Goal: Check status: Check status

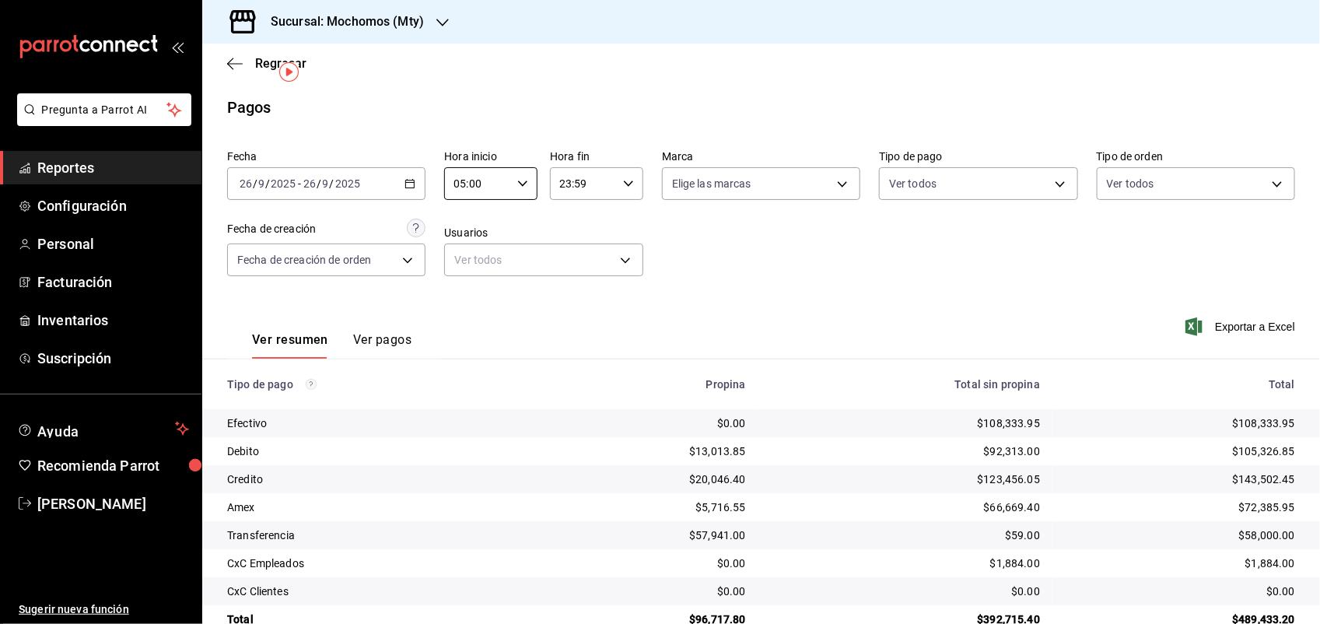
scroll to position [35, 0]
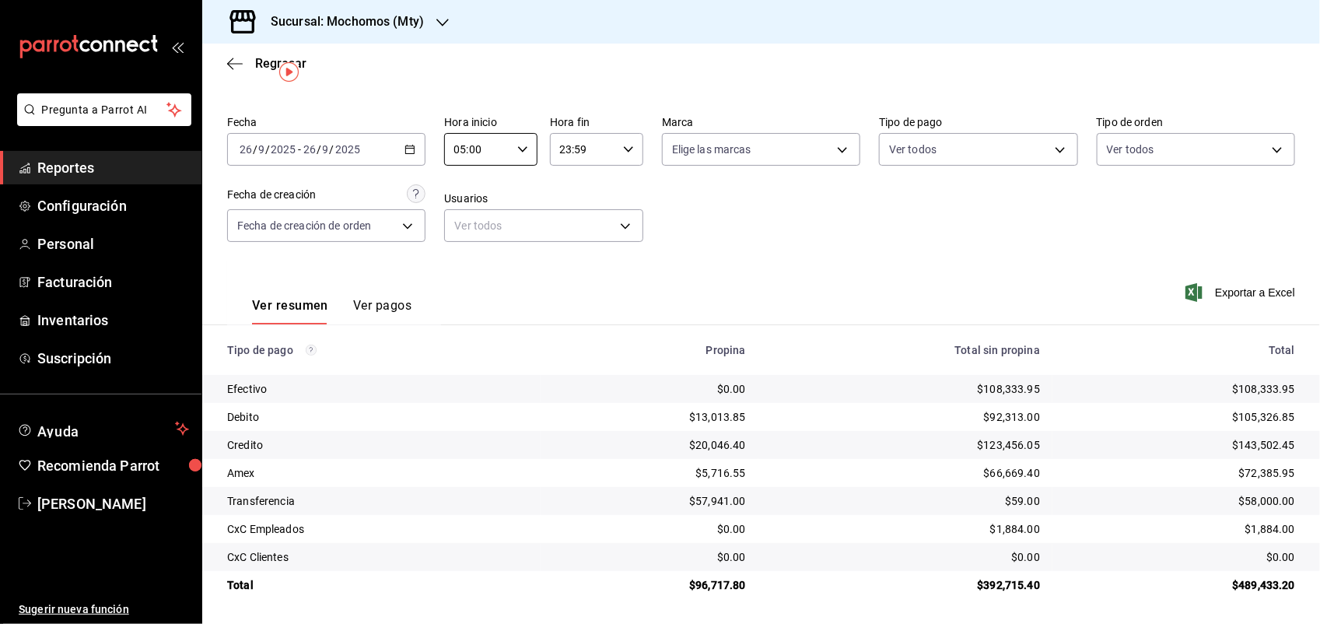
click at [406, 145] on icon "button" at bounding box center [410, 149] width 11 height 11
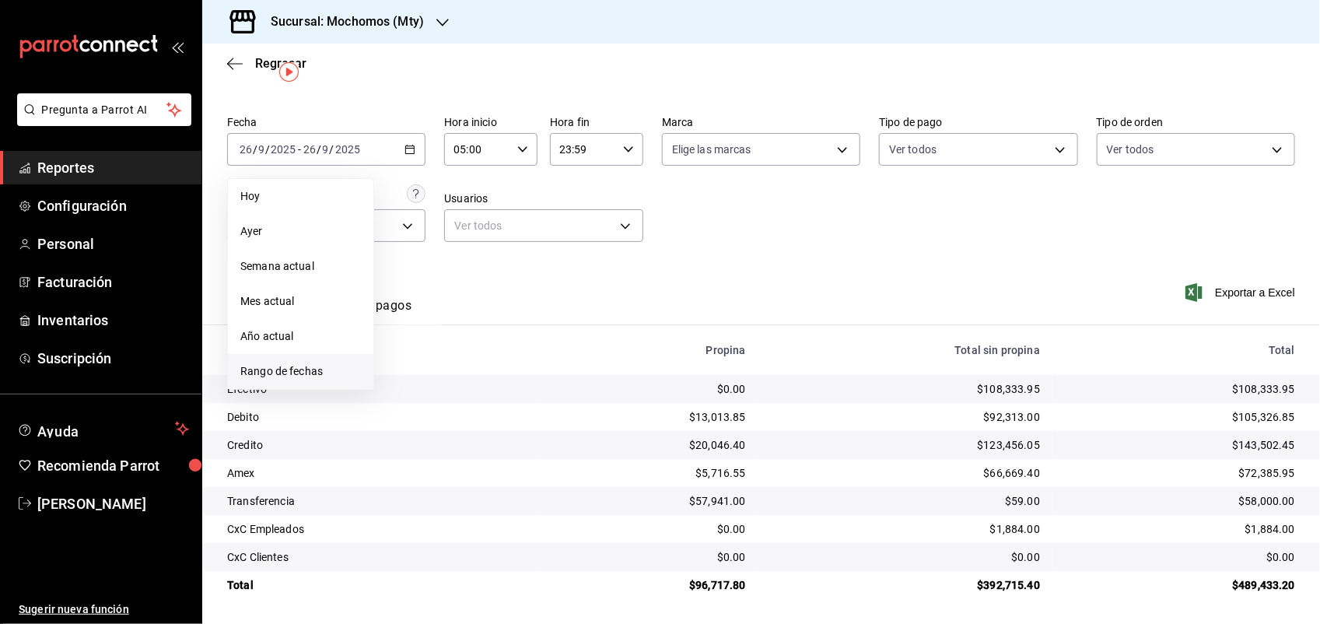
click at [317, 366] on span "Rango de fechas" at bounding box center [300, 371] width 121 height 16
click at [523, 350] on button "26" at bounding box center [516, 356] width 27 height 28
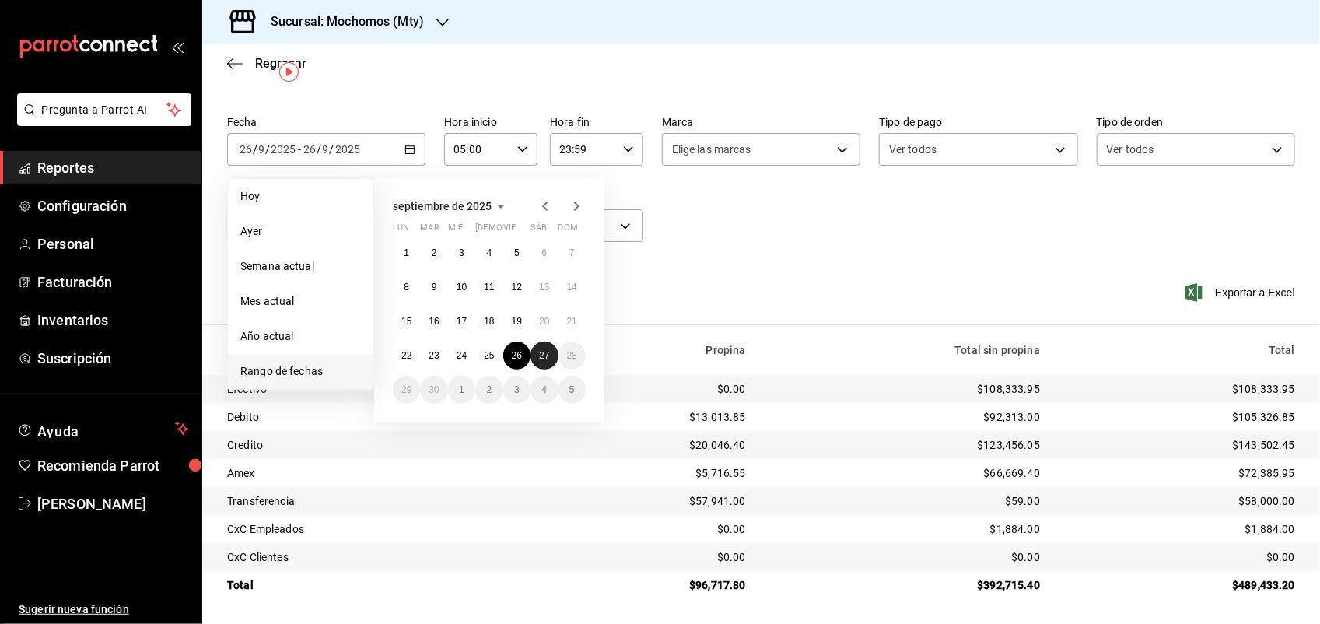
click at [541, 344] on button "27" at bounding box center [544, 356] width 27 height 28
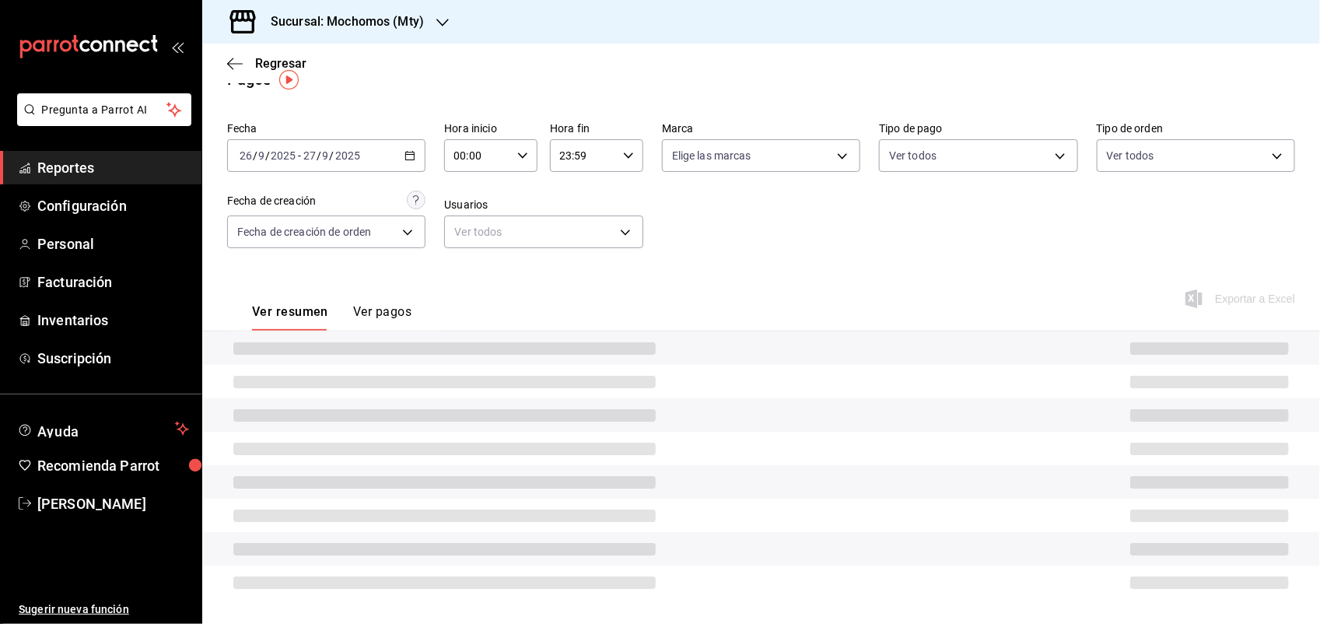
scroll to position [27, 0]
click at [517, 157] on icon "button" at bounding box center [522, 156] width 11 height 11
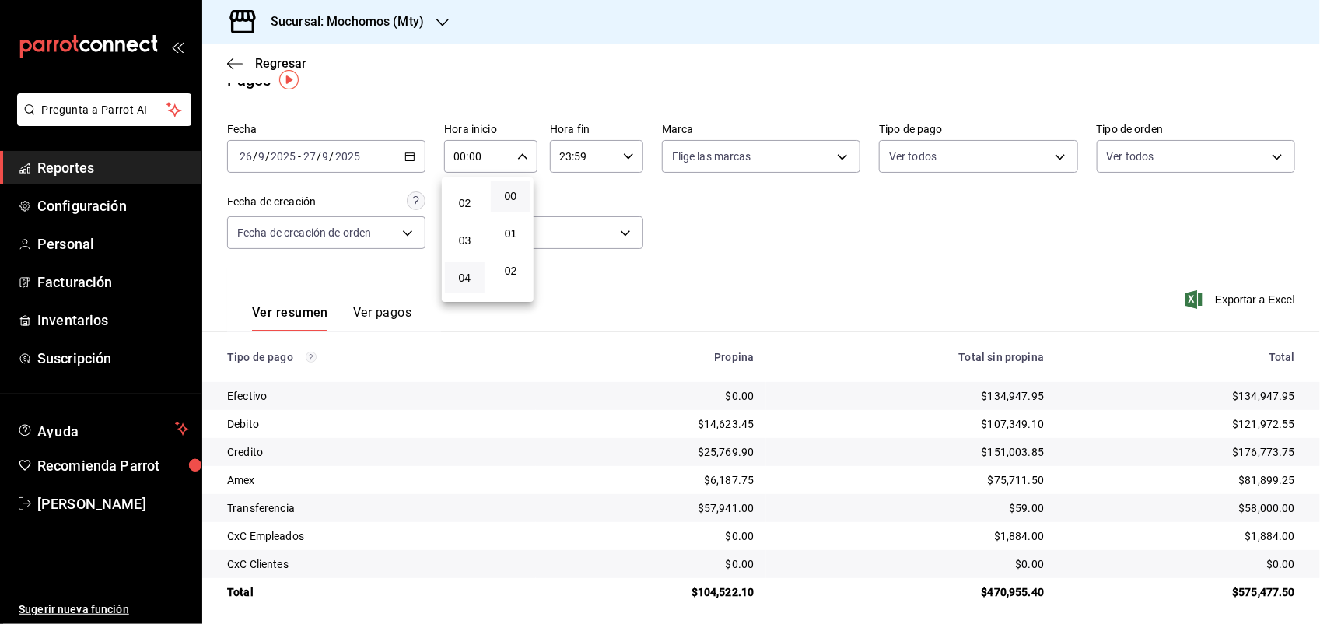
scroll to position [194, 0]
click at [469, 191] on button "05" at bounding box center [465, 188] width 40 height 31
type input "05:00"
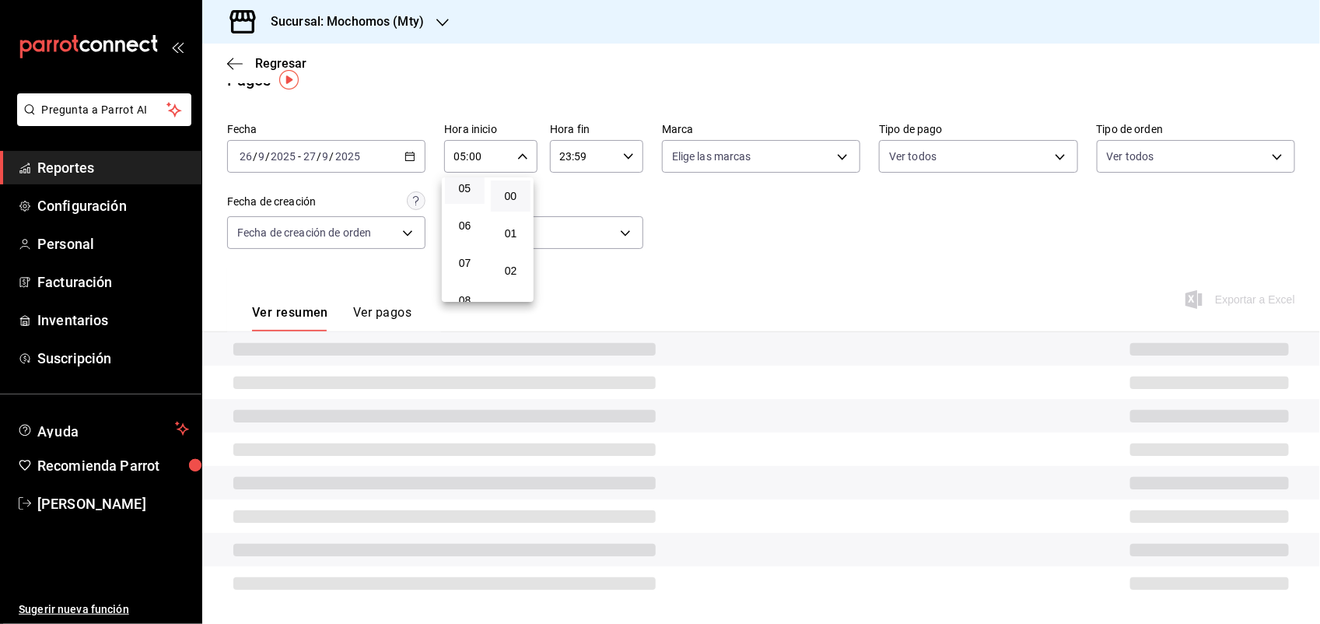
click at [691, 232] on div at bounding box center [660, 312] width 1320 height 624
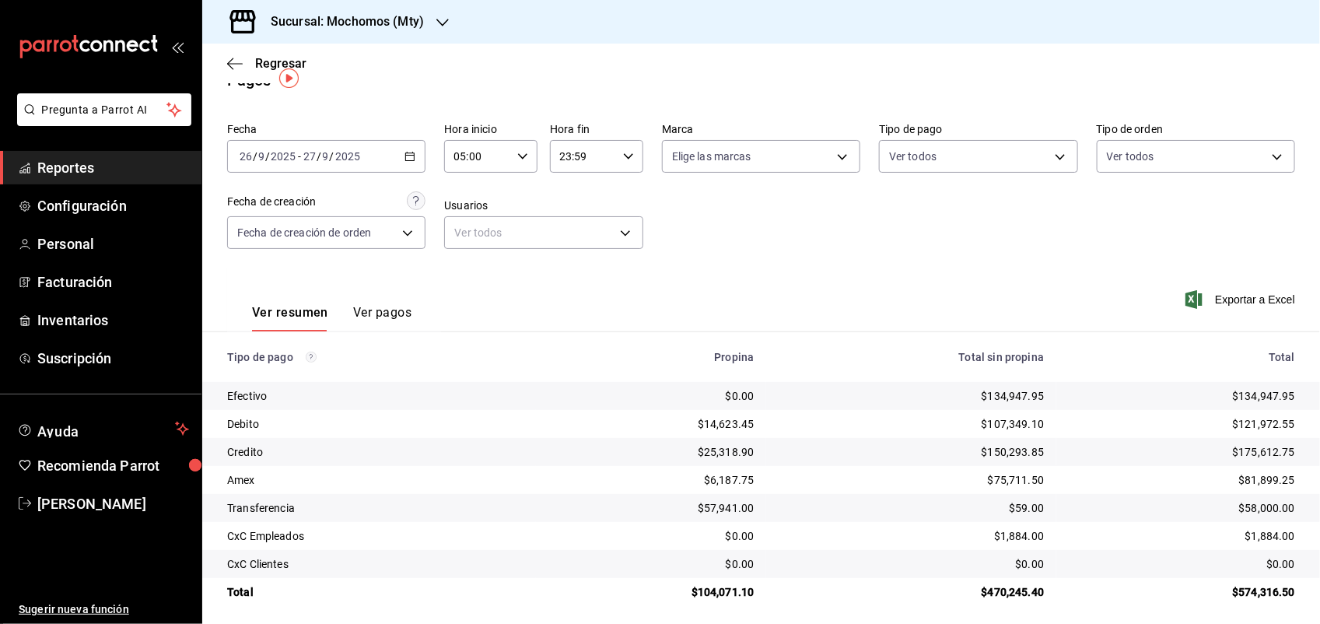
scroll to position [35, 0]
